Goal: Task Accomplishment & Management: Use online tool/utility

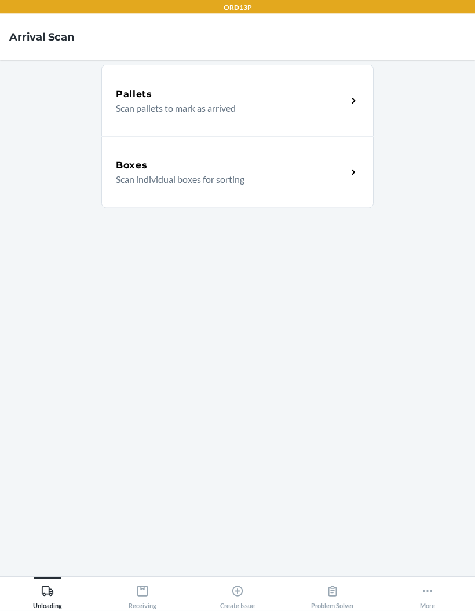
scroll to position [46, 0]
click at [136, 601] on div "Receiving" at bounding box center [143, 595] width 28 height 29
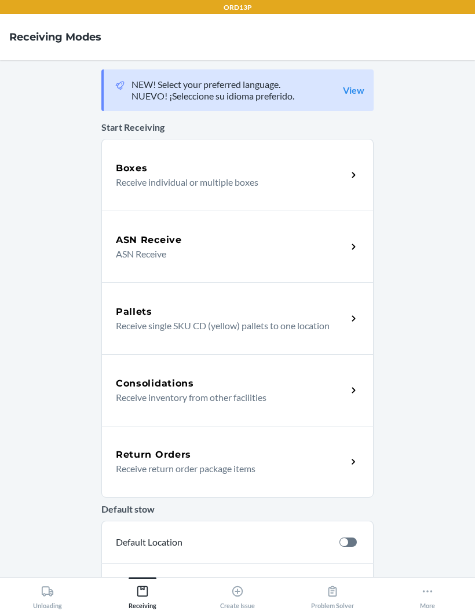
click at [306, 175] on p "Receive individual or multiple boxes" at bounding box center [227, 182] width 222 height 14
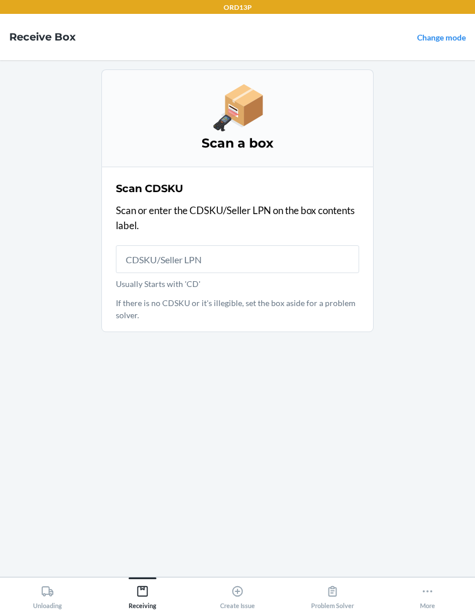
click at [233, 192] on div "Scan CDSKU Scan or enter the CDSKU/Seller LPN on the box contents label. Usuall…" at bounding box center [237, 250] width 243 height 144
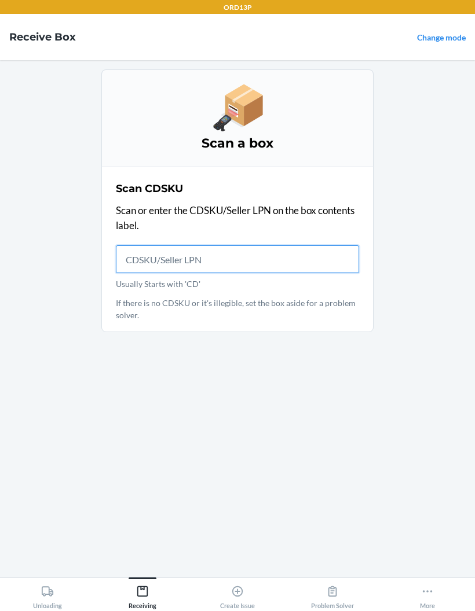
click at [203, 245] on input "Usually Starts with 'CD'" at bounding box center [237, 259] width 243 height 28
type input "CDAFFLYMM65"
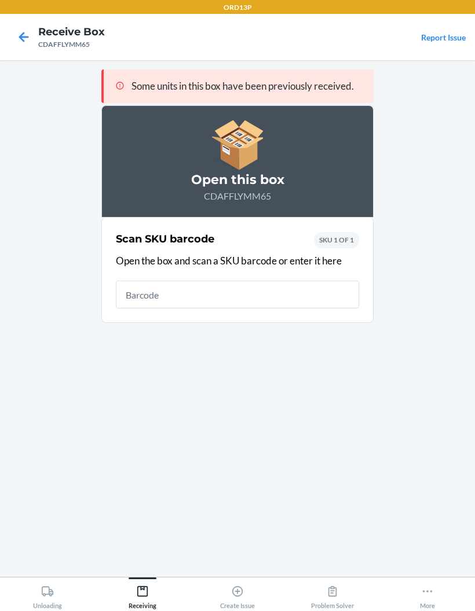
click at [255, 281] on input "text" at bounding box center [237, 295] width 243 height 28
type input "X00415EKYN"
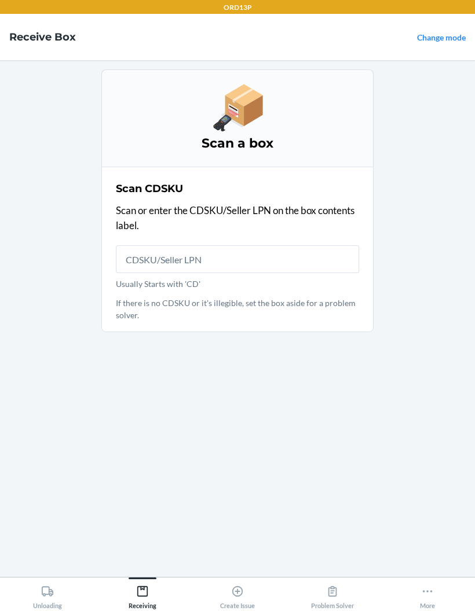
click at [270, 245] on input "Usually Starts with 'CD'" at bounding box center [237, 259] width 243 height 28
type input "CDH2HXBK699"
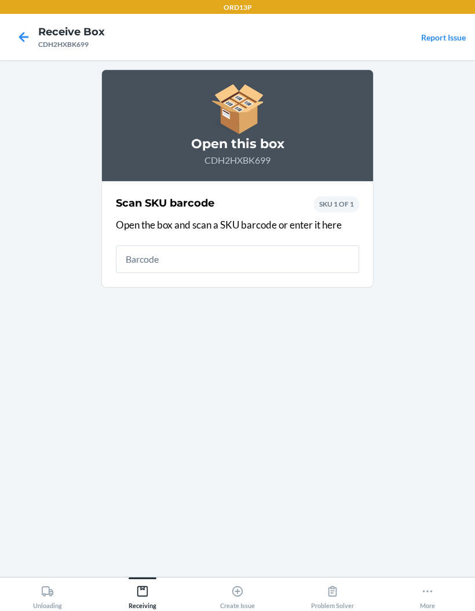
click at [150, 250] on input "text" at bounding box center [237, 259] width 243 height 28
type input "X003YNC3MT"
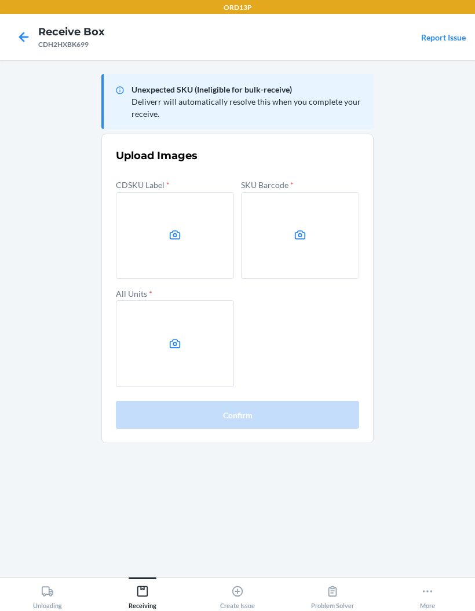
click at [134, 237] on label at bounding box center [175, 235] width 118 height 87
click at [0, 0] on input "file" at bounding box center [0, 0] width 0 height 0
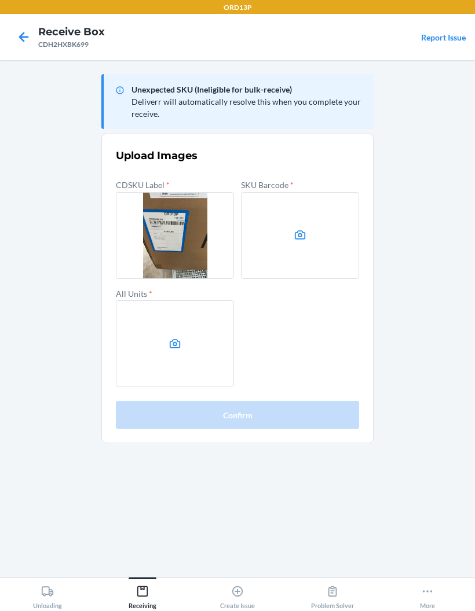
click at [333, 248] on label at bounding box center [300, 235] width 118 height 87
click at [0, 0] on input "file" at bounding box center [0, 0] width 0 height 0
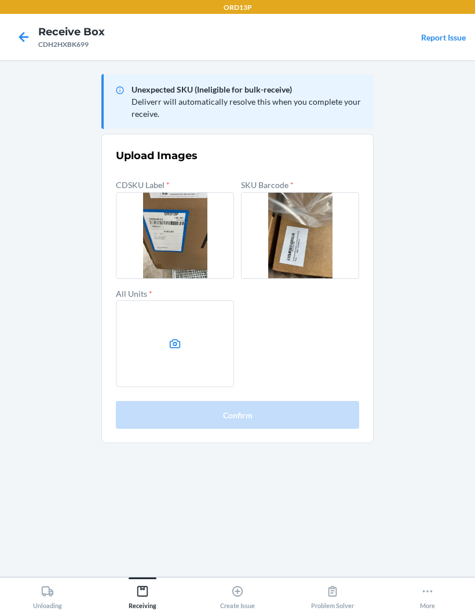
click at [143, 343] on label at bounding box center [175, 343] width 118 height 87
click at [0, 0] on input "file" at bounding box center [0, 0] width 0 height 0
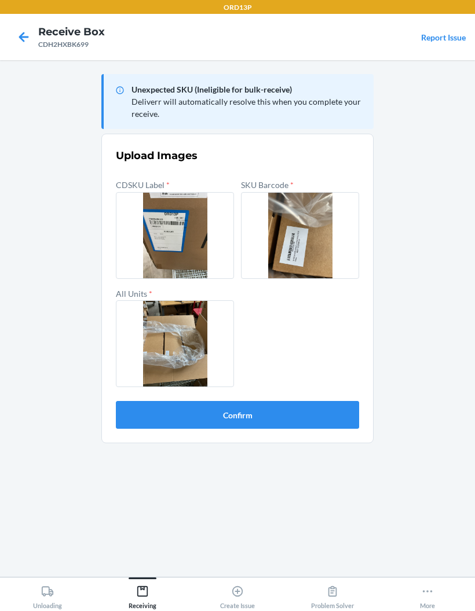
click at [302, 409] on button "Confirm" at bounding box center [237, 415] width 243 height 28
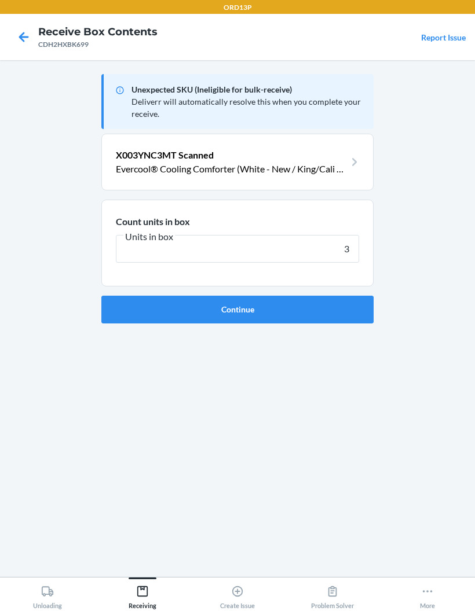
type input "3"
click at [237, 309] on button "Continue" at bounding box center [237, 310] width 272 height 28
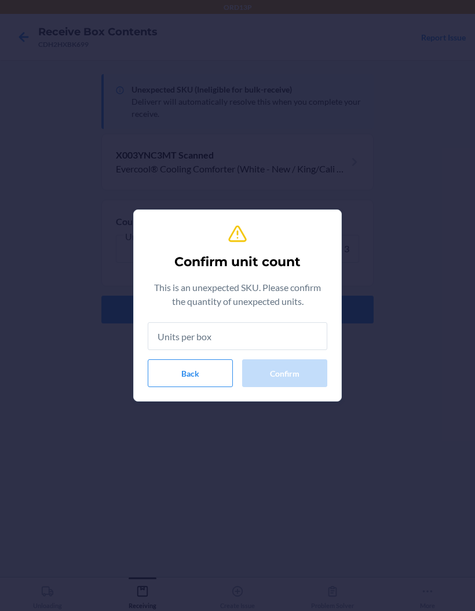
click at [273, 336] on input "text" at bounding box center [237, 336] width 179 height 28
type input "3"
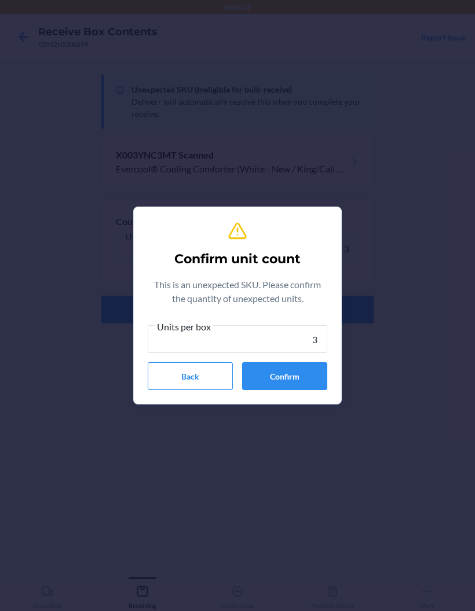
click at [300, 368] on button "Confirm" at bounding box center [284, 376] width 85 height 28
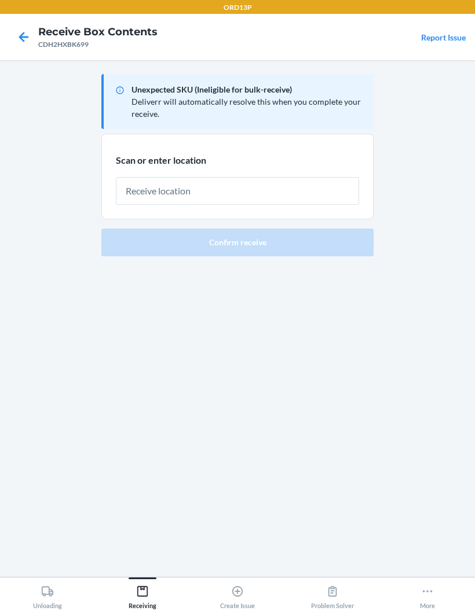
click at [277, 190] on input "text" at bounding box center [237, 191] width 243 height 28
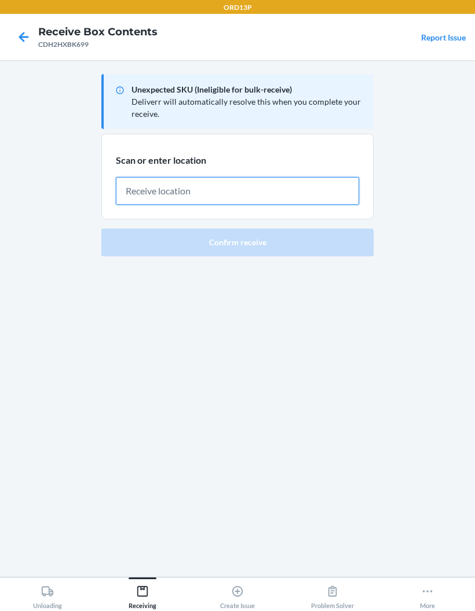
click at [244, 183] on input "text" at bounding box center [237, 191] width 243 height 28
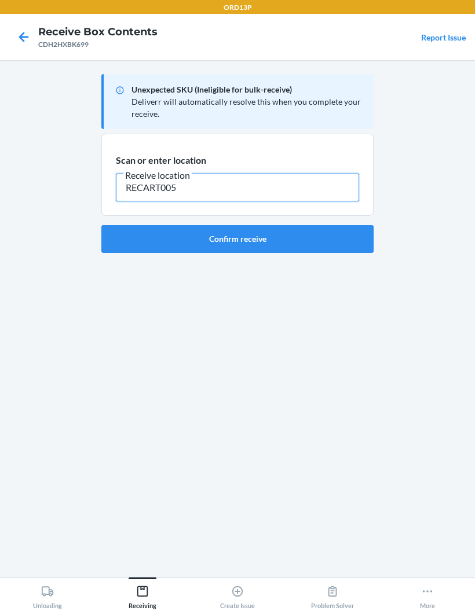
click at [149, 183] on input "RECART005" at bounding box center [237, 188] width 243 height 28
click at [149, 182] on input "RECART005" at bounding box center [237, 188] width 243 height 28
click at [148, 181] on input "RECART005" at bounding box center [237, 188] width 243 height 28
type input "RECART005"
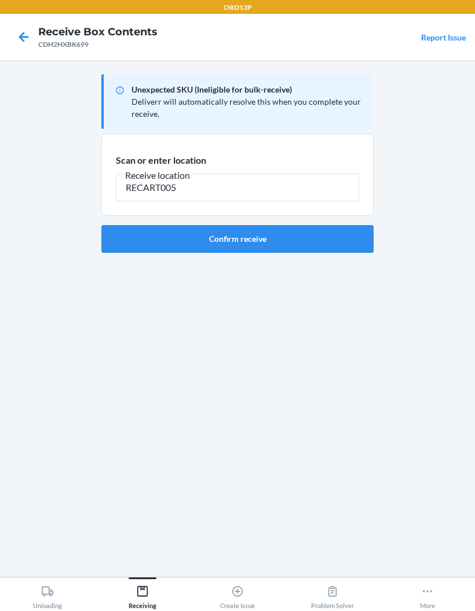
click at [282, 241] on button "Confirm receive" at bounding box center [237, 239] width 272 height 28
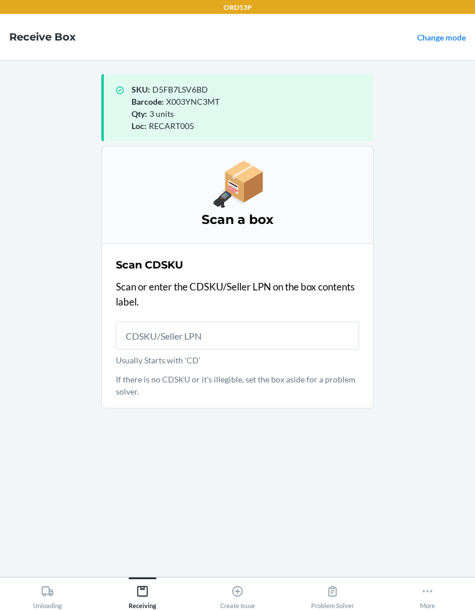
click at [292, 329] on input "Usually Starts with 'CD'" at bounding box center [237, 336] width 243 height 28
type input "CD3KCMEUQE4"
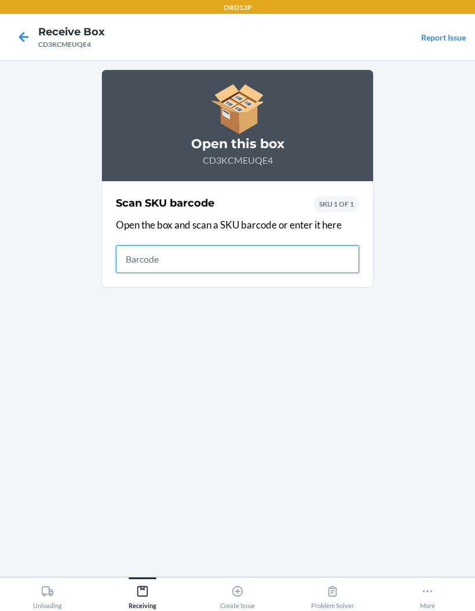
click at [203, 251] on input "text" at bounding box center [237, 259] width 243 height 28
type input "X00415EKYN"
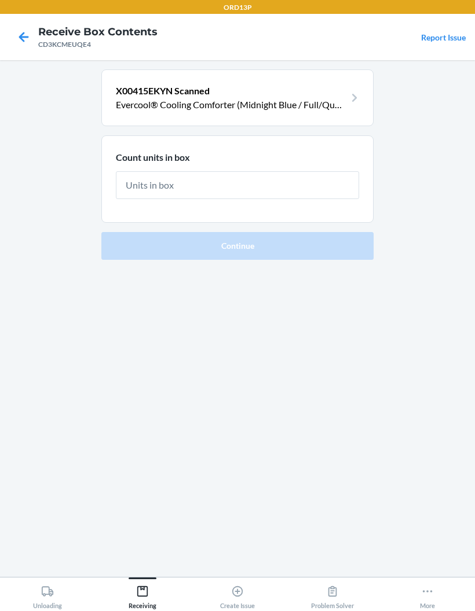
click at [298, 175] on input "text" at bounding box center [237, 185] width 243 height 28
type input "3"
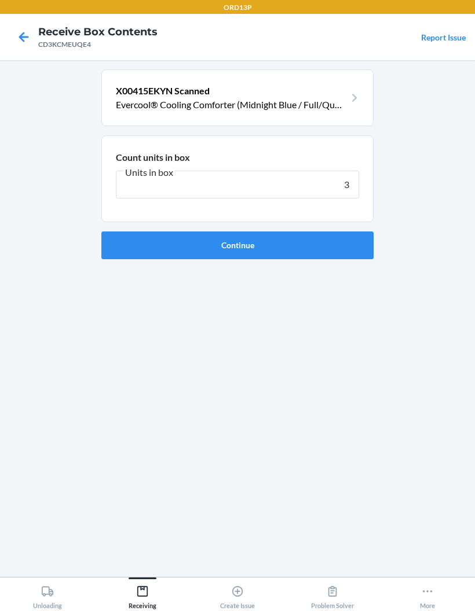
click at [319, 245] on button "Continue" at bounding box center [237, 246] width 272 height 28
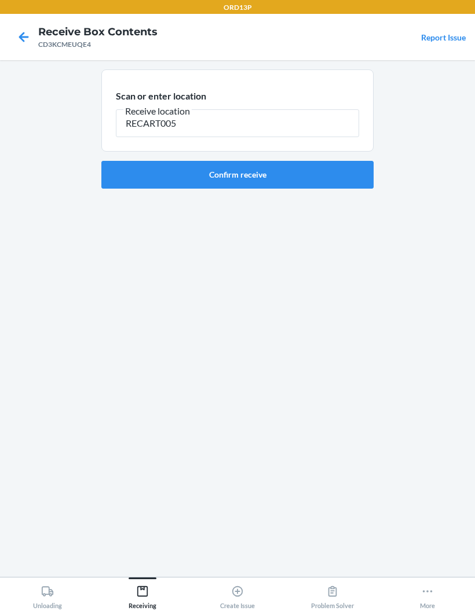
type input "RECART005"
click at [276, 180] on button "Confirm receive" at bounding box center [237, 175] width 272 height 28
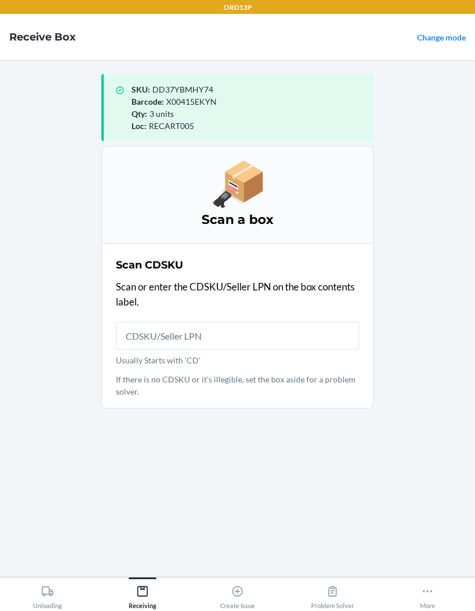
click at [270, 328] on input "Usually Starts with 'CD'" at bounding box center [237, 336] width 243 height 28
type input "CDBZW9CDBQL"
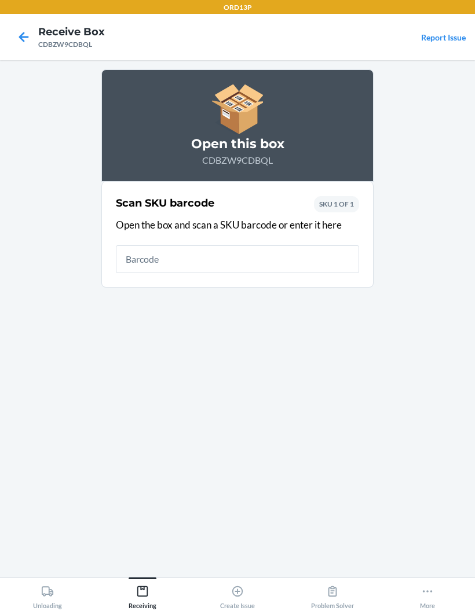
click at [285, 255] on input "text" at bounding box center [237, 259] width 243 height 28
type input "X00415EKYN"
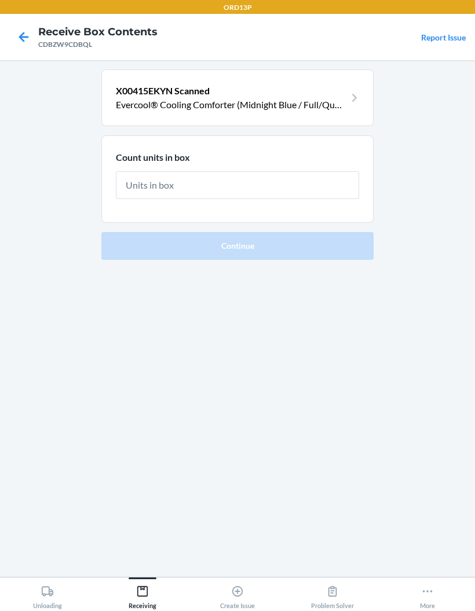
click at [274, 181] on input "text" at bounding box center [237, 185] width 243 height 28
type input "3"
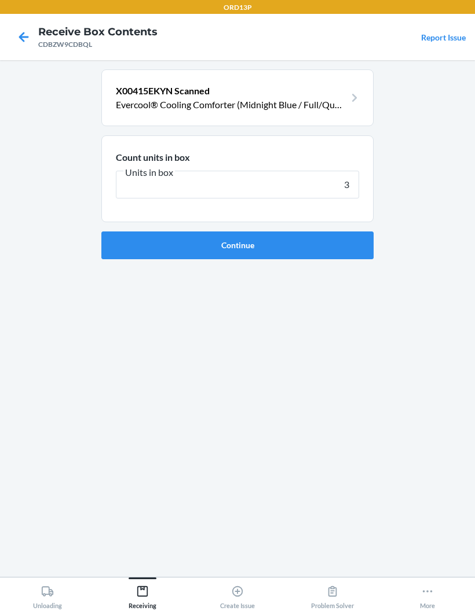
click at [299, 245] on button "Continue" at bounding box center [237, 246] width 272 height 28
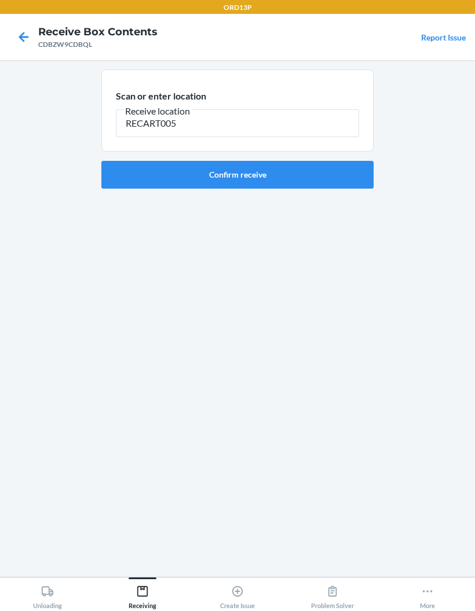
type input "RECART005"
click at [285, 174] on button "Confirm receive" at bounding box center [237, 175] width 272 height 28
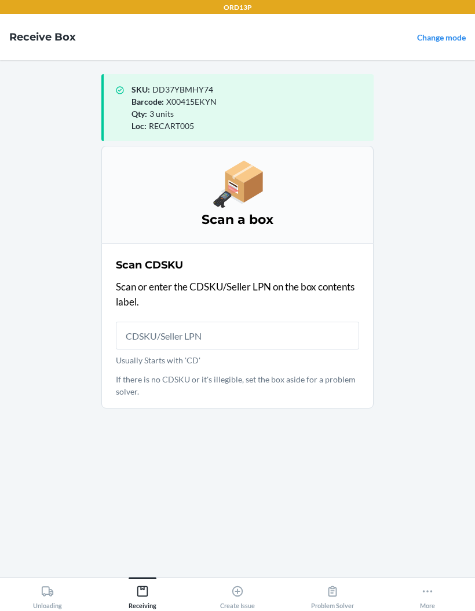
click at [275, 324] on input "Usually Starts with 'CD'" at bounding box center [237, 336] width 243 height 28
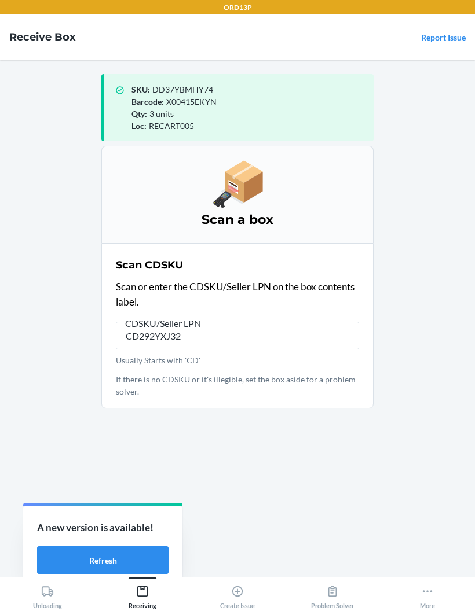
type input "CD292YXJ32G"
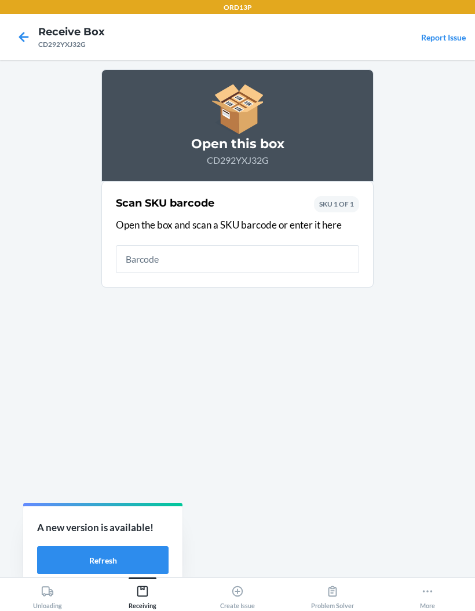
click at [295, 256] on input "text" at bounding box center [237, 259] width 243 height 28
type input "X00415EKYN"
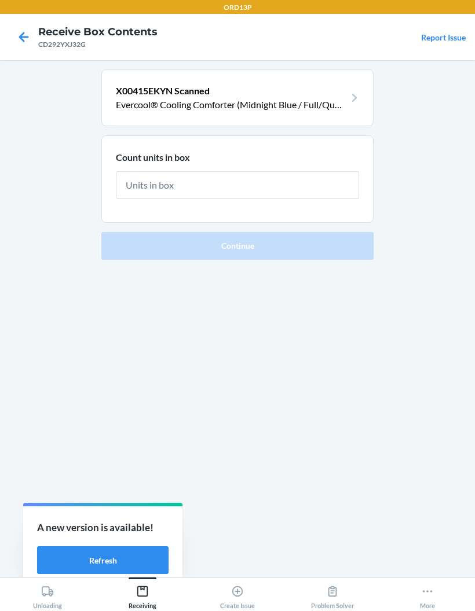
click at [161, 176] on input "text" at bounding box center [237, 185] width 243 height 28
type input "3"
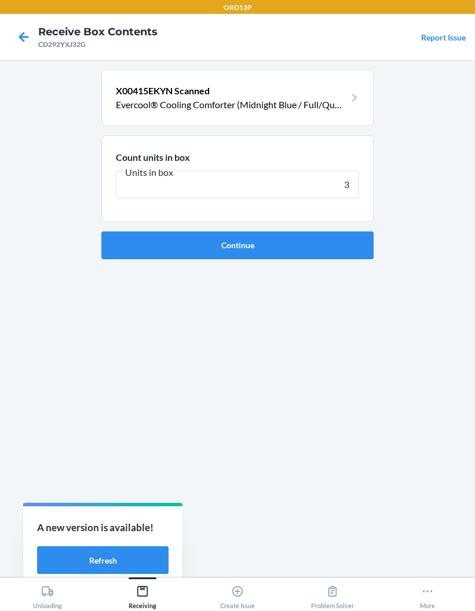
click at [152, 237] on button "Continue" at bounding box center [237, 246] width 272 height 28
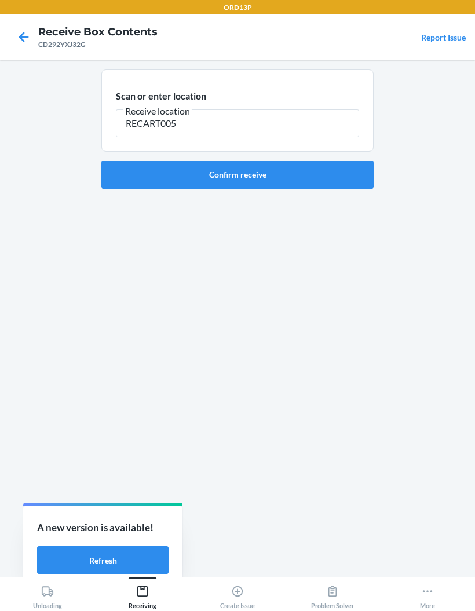
type input "RECART005"
click at [178, 163] on button "Confirm receive" at bounding box center [237, 175] width 272 height 28
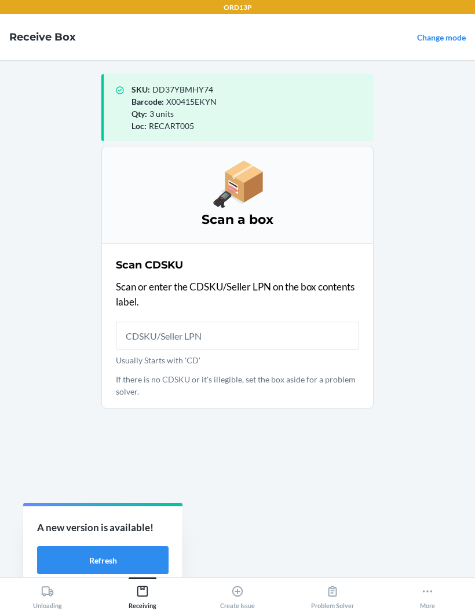
click at [98, 544] on div "A new version is available! Refresh" at bounding box center [102, 547] width 159 height 82
click at [87, 561] on button "Refresh" at bounding box center [102, 560] width 131 height 28
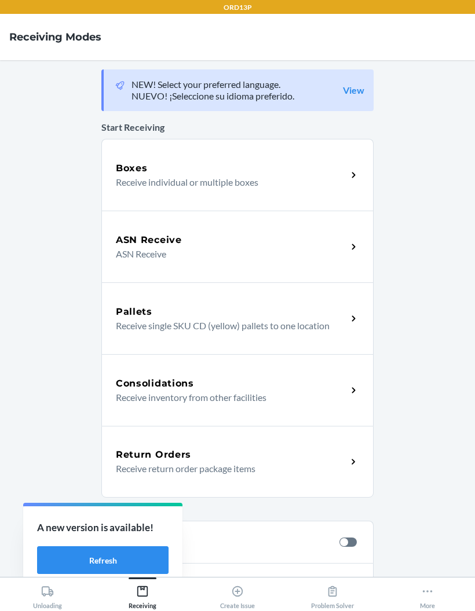
click at [304, 182] on p "Receive individual or multiple boxes" at bounding box center [227, 182] width 222 height 14
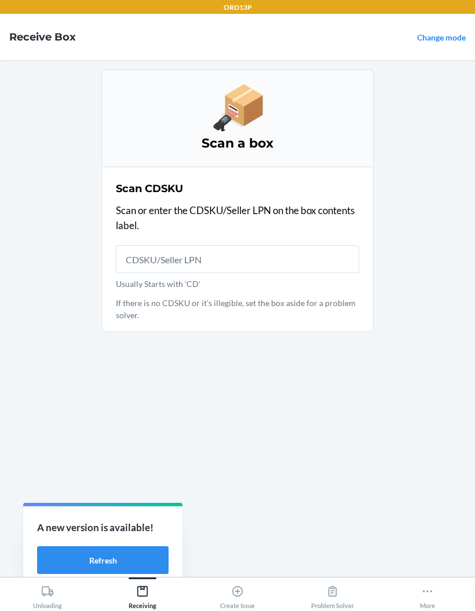
click at [102, 556] on button "Refresh" at bounding box center [102, 560] width 131 height 28
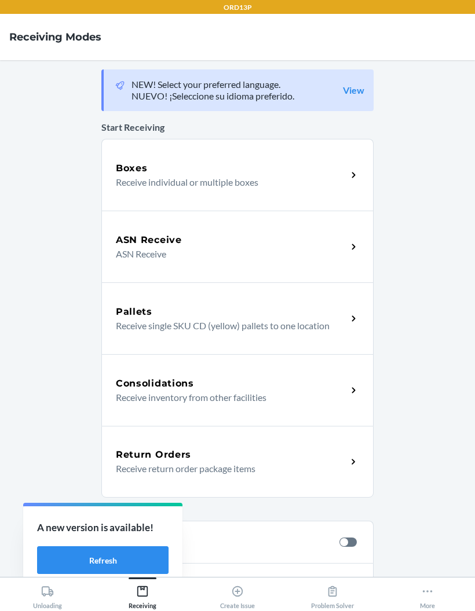
click at [86, 549] on button "Refresh" at bounding box center [102, 560] width 131 height 28
click at [85, 550] on button "Refresh" at bounding box center [102, 560] width 131 height 28
click at [310, 185] on p "Receive individual or multiple boxes" at bounding box center [227, 182] width 222 height 14
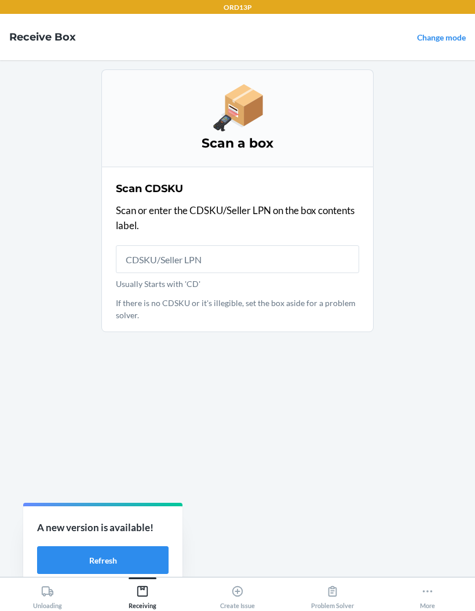
click at [308, 256] on input "Usually Starts with 'CD'" at bounding box center [237, 259] width 243 height 28
click at [262, 251] on input "Usually Starts with 'CD'" at bounding box center [237, 259] width 243 height 28
click at [256, 251] on input "Usually Starts with 'CD'" at bounding box center [237, 259] width 243 height 28
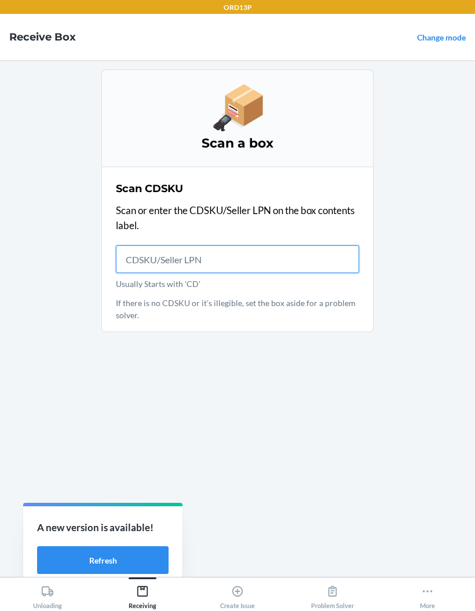
click at [230, 259] on input "Usually Starts with 'CD'" at bounding box center [237, 259] width 243 height 28
type input "CDB5AB6V39R"
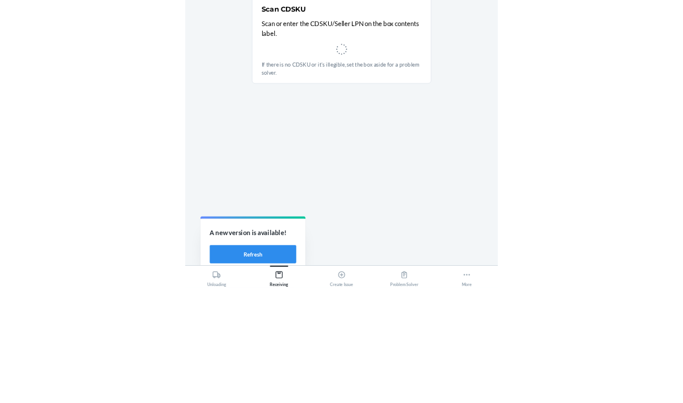
scroll to position [46, 0]
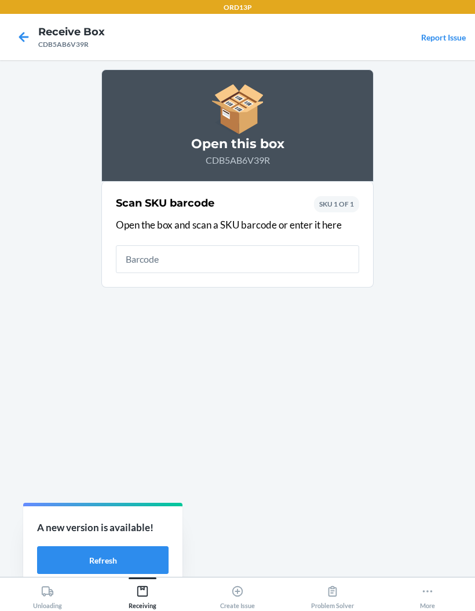
click at [277, 249] on input "text" at bounding box center [237, 259] width 243 height 28
type input "X00415EKYN"
